Goal: Navigation & Orientation: Find specific page/section

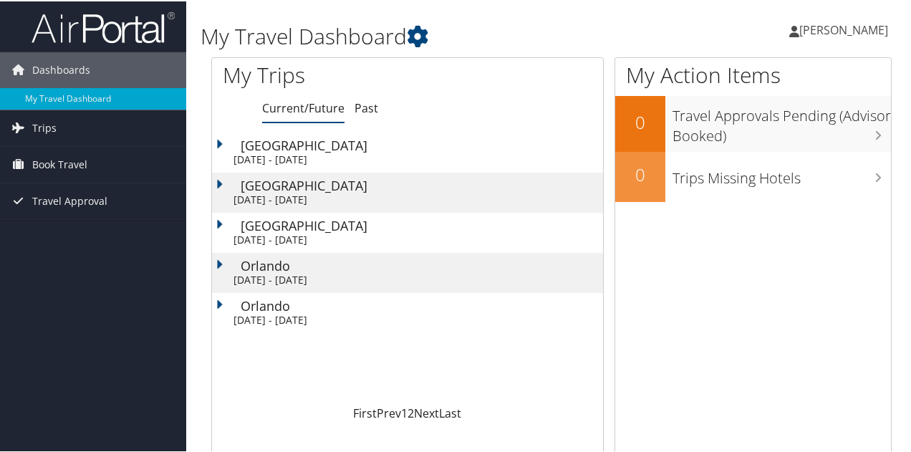
click at [279, 154] on div "Sun 5 Oct 2025 - Sun 12 Oct 2025" at bounding box center [415, 158] width 363 height 13
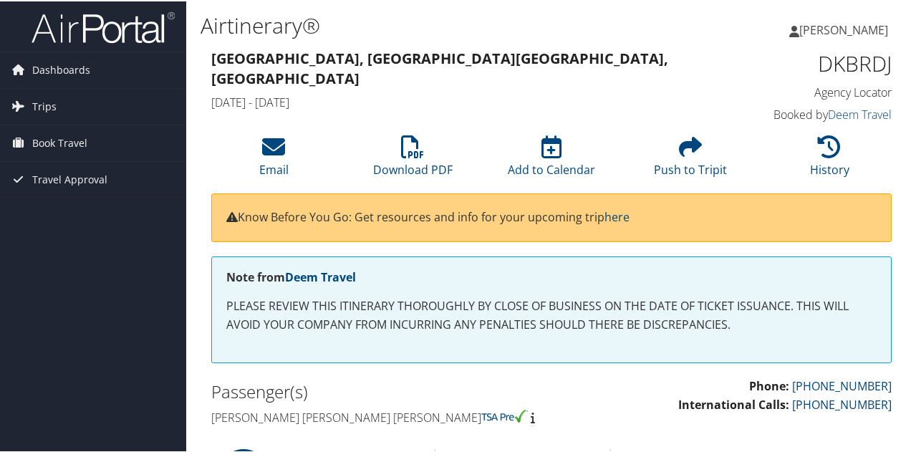
click at [276, 144] on icon at bounding box center [273, 145] width 23 height 23
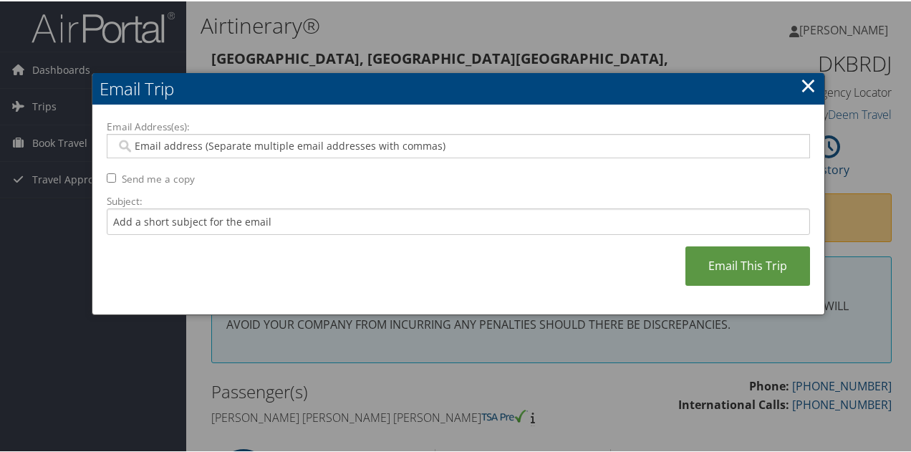
click at [804, 80] on link "×" at bounding box center [808, 83] width 16 height 29
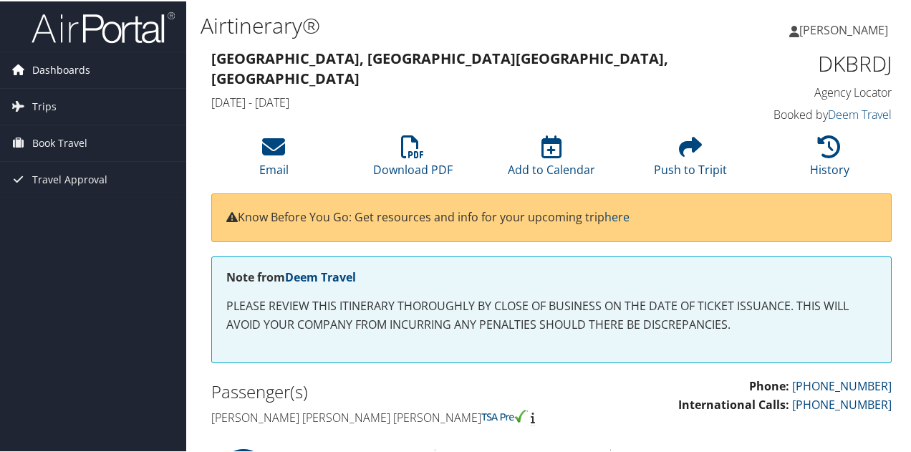
click at [77, 73] on span "Dashboards" at bounding box center [61, 69] width 58 height 36
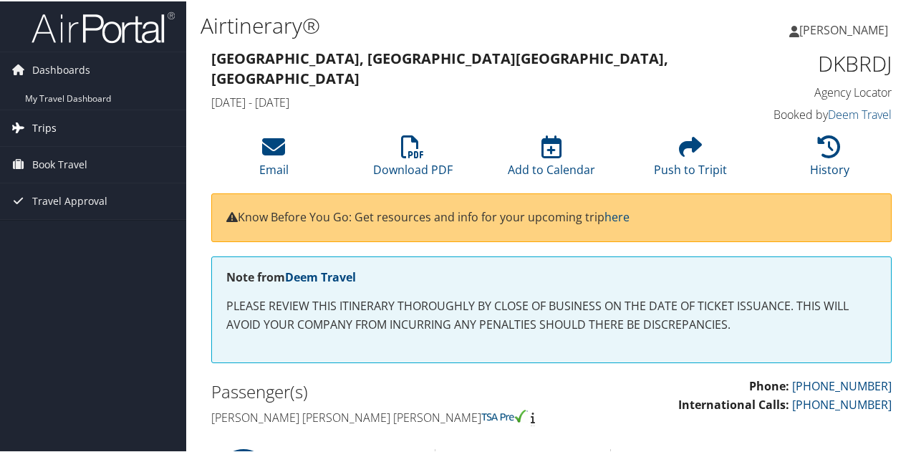
click at [73, 124] on link "Trips" at bounding box center [93, 127] width 186 height 36
click at [47, 125] on span "Trips" at bounding box center [44, 127] width 24 height 36
click at [47, 136] on span "Trips" at bounding box center [44, 127] width 24 height 36
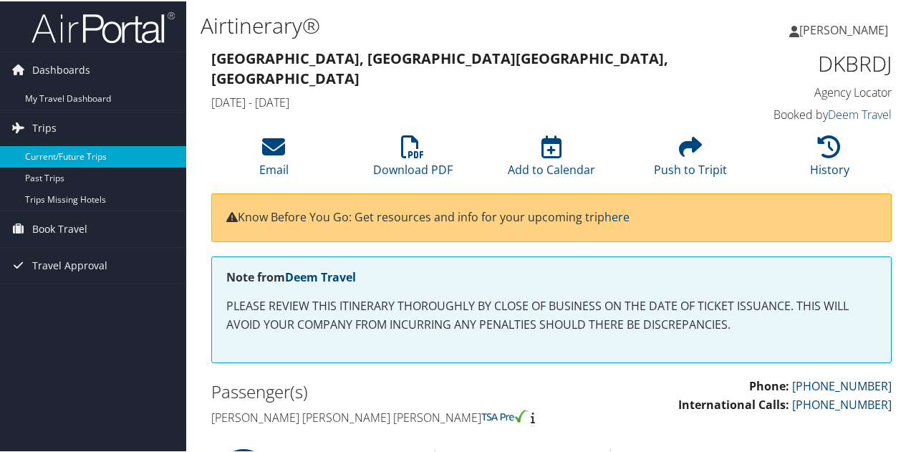
click at [59, 155] on link "Current/Future Trips" at bounding box center [93, 155] width 186 height 21
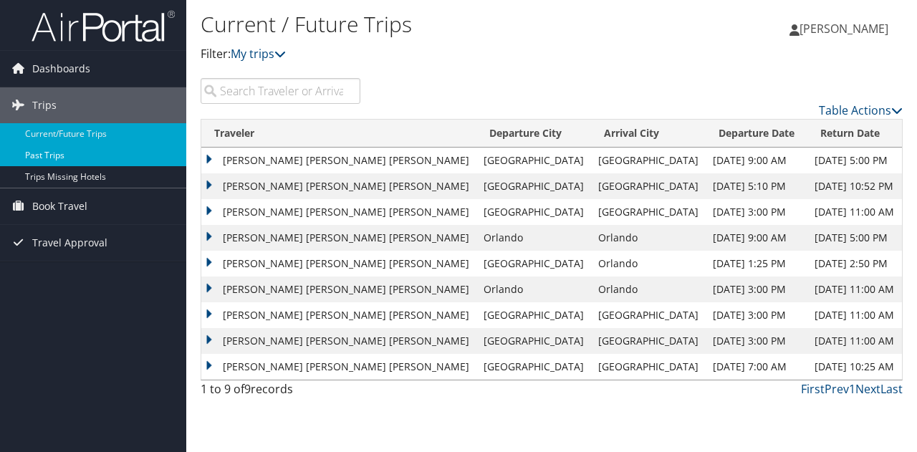
click at [50, 158] on link "Past Trips" at bounding box center [93, 155] width 186 height 21
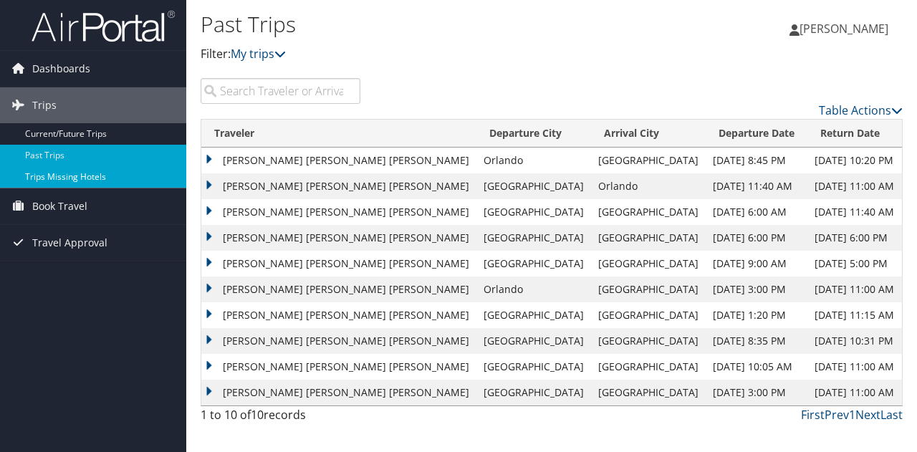
click at [72, 180] on link "Trips Missing Hotels" at bounding box center [93, 176] width 186 height 21
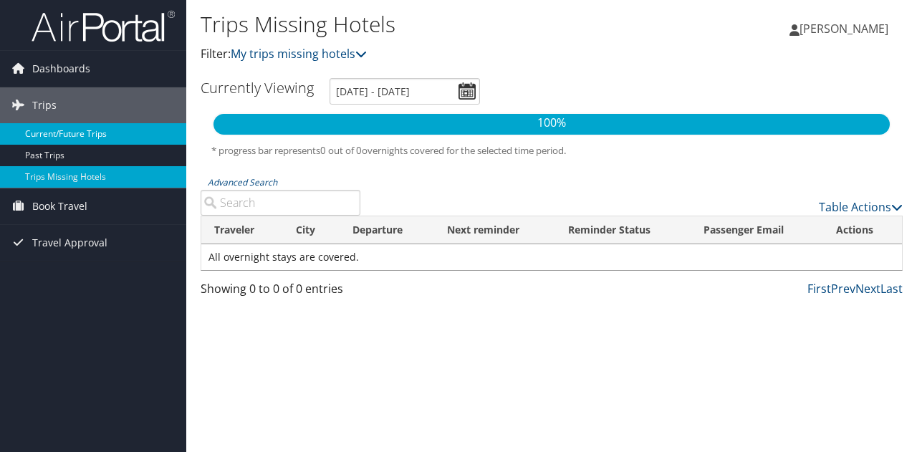
click at [107, 133] on link "Current/Future Trips" at bounding box center [93, 133] width 186 height 21
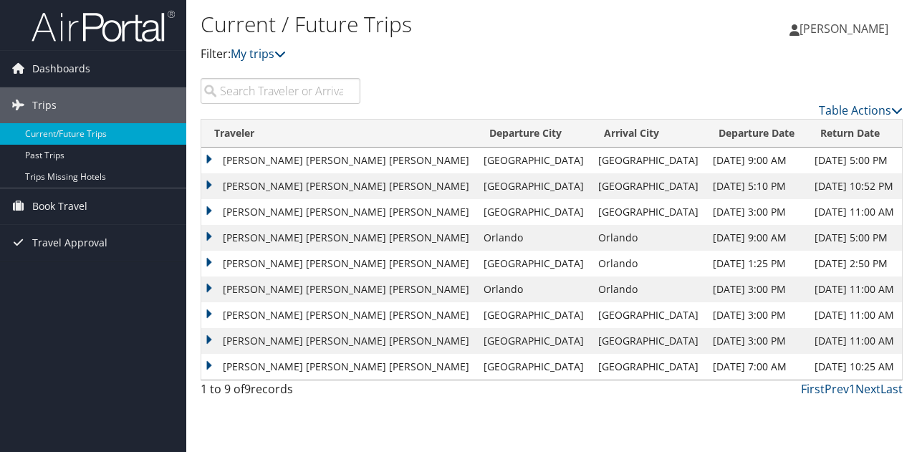
click at [342, 163] on td "[PERSON_NAME] [PERSON_NAME] [PERSON_NAME]" at bounding box center [338, 161] width 275 height 26
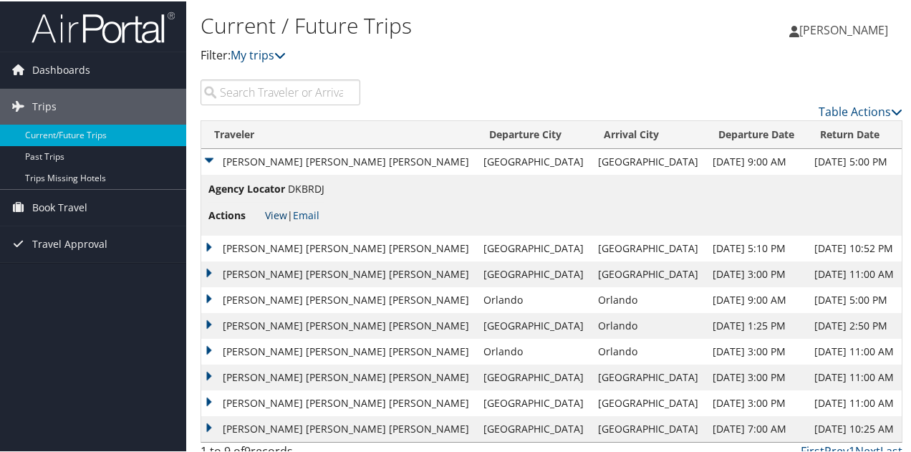
click at [277, 219] on link "View" at bounding box center [276, 214] width 22 height 14
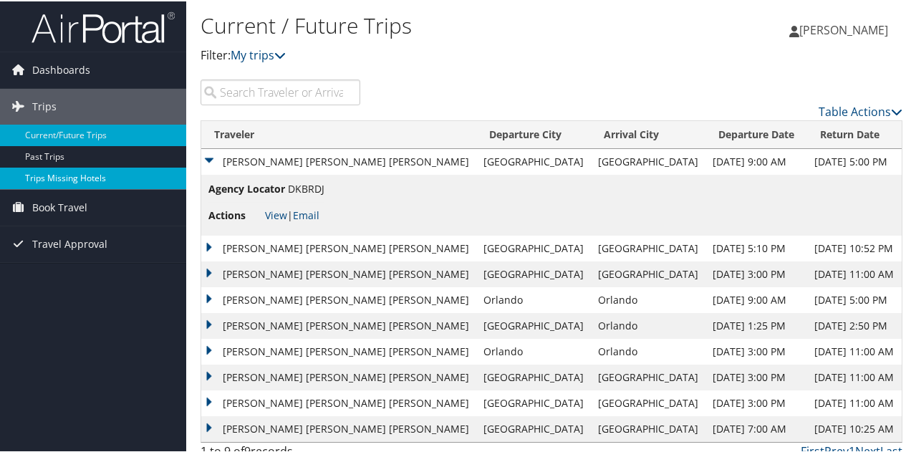
click at [75, 171] on link "Trips Missing Hotels" at bounding box center [93, 176] width 186 height 21
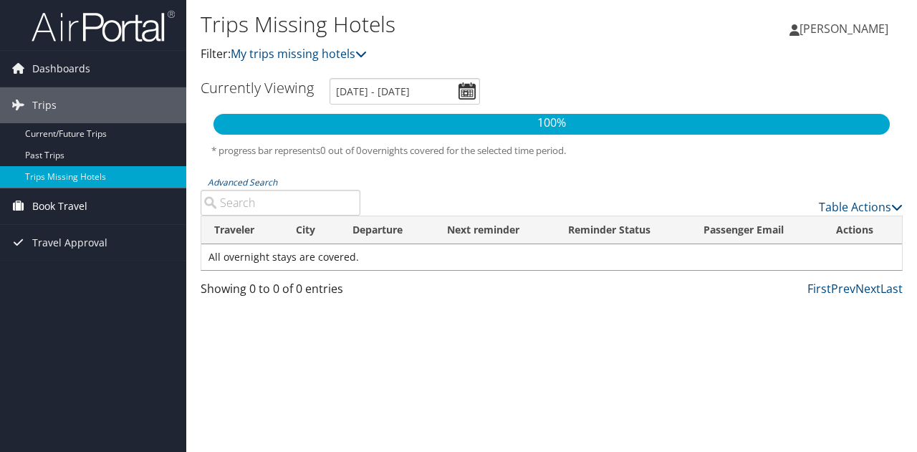
click at [86, 208] on span "Book Travel" at bounding box center [59, 206] width 55 height 36
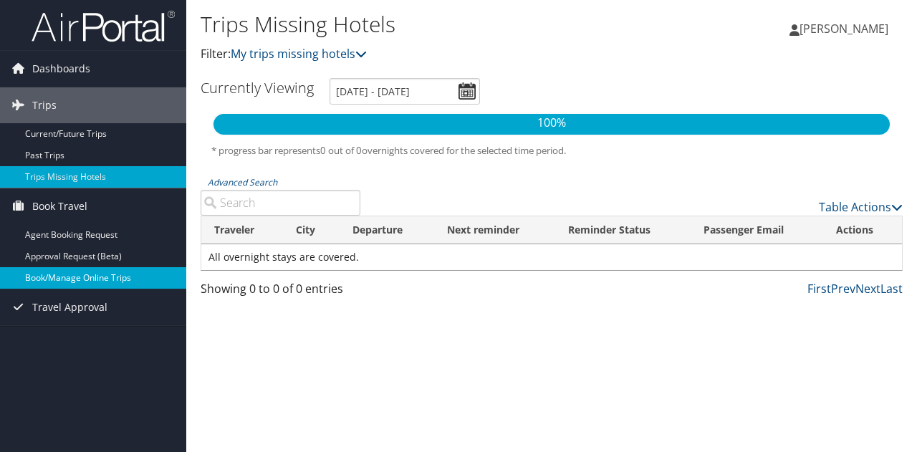
click at [89, 276] on link "Book/Manage Online Trips" at bounding box center [93, 277] width 186 height 21
